Goal: Information Seeking & Learning: Learn about a topic

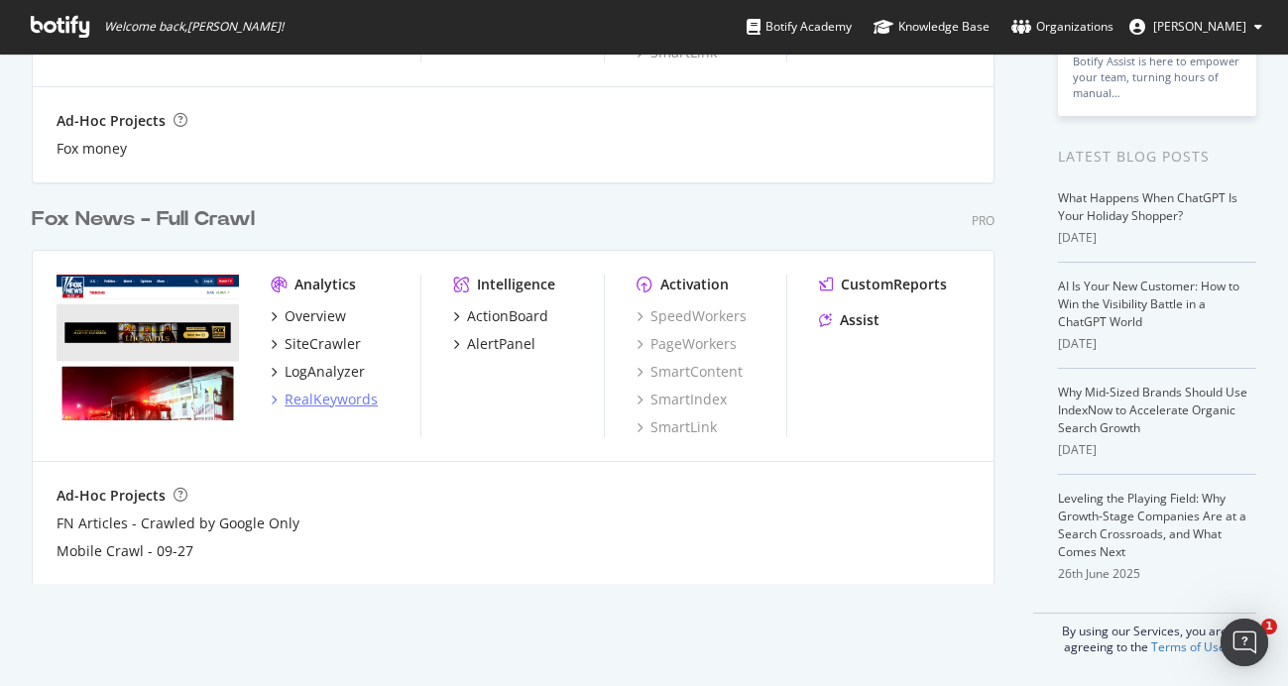
click at [331, 398] on div "RealKeywords" at bounding box center [331, 400] width 93 height 20
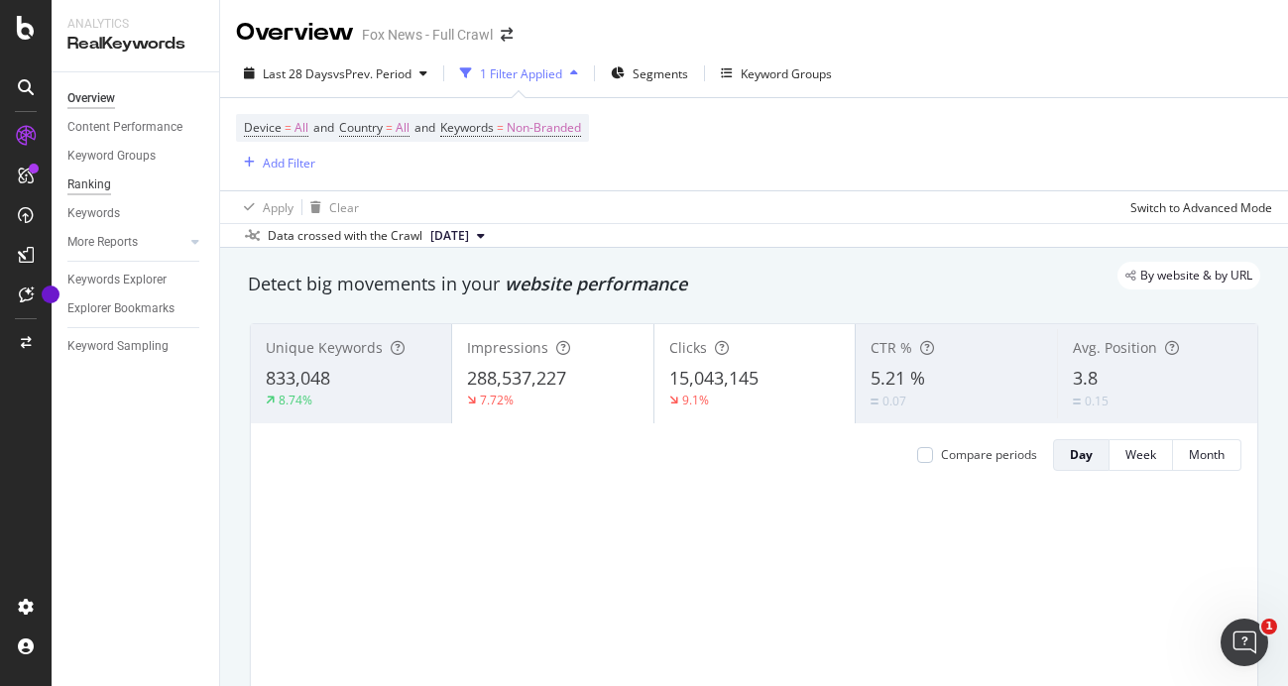
click at [96, 180] on div "Ranking" at bounding box center [89, 185] width 44 height 21
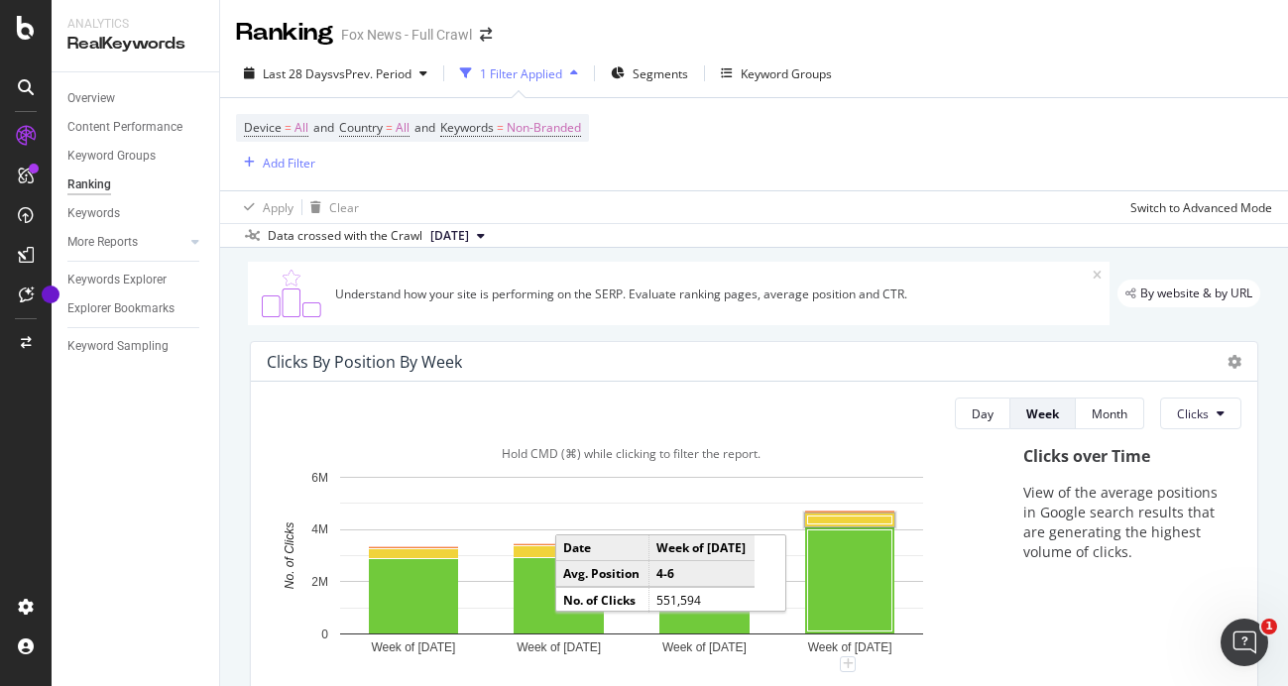
click at [846, 520] on rect "A chart." at bounding box center [850, 521] width 84 height 8
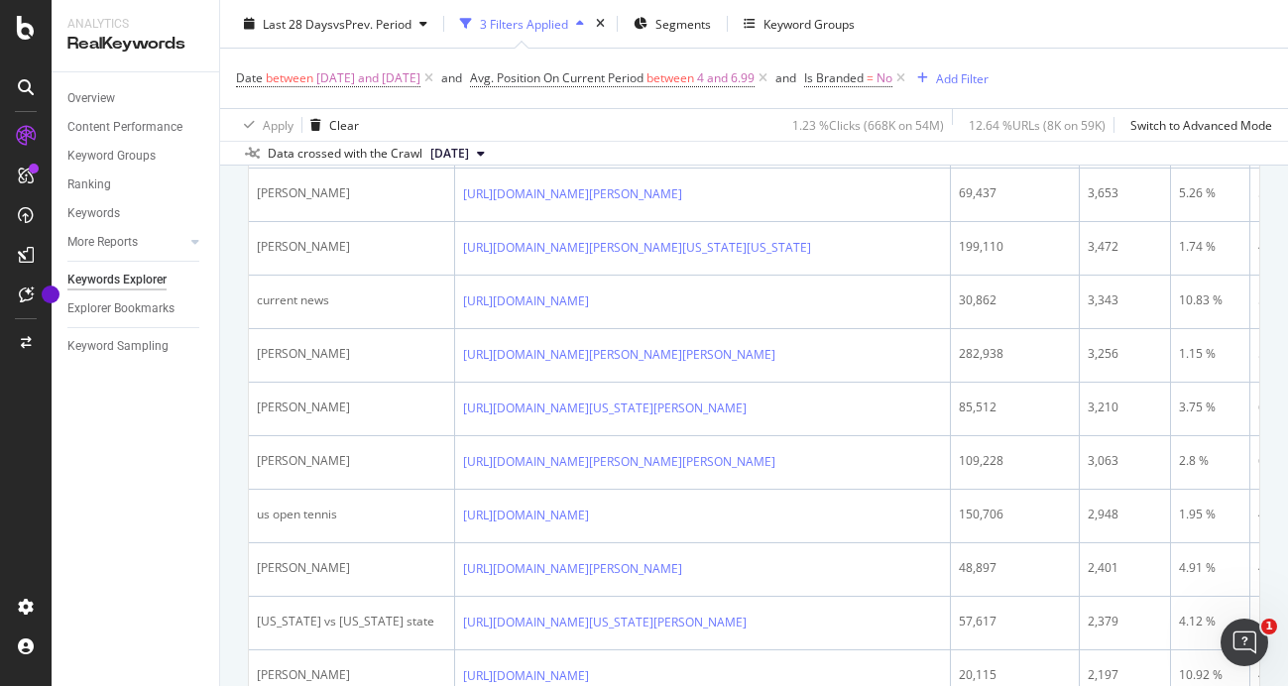
scroll to position [637, 0]
